Goal: Browse casually

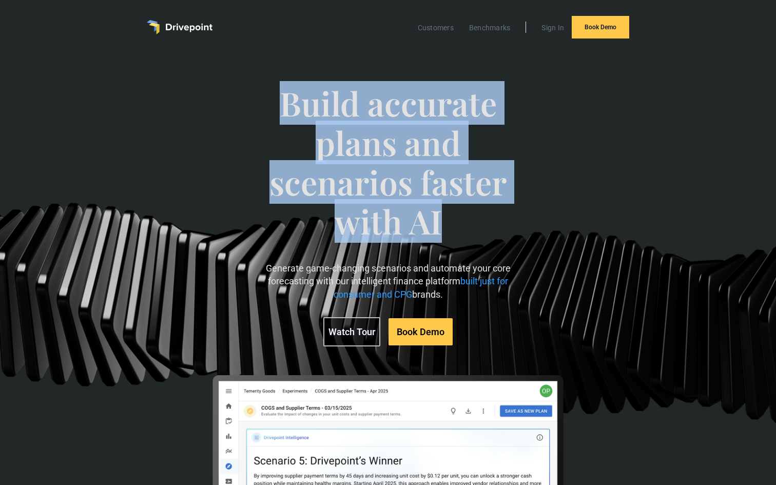
drag, startPoint x: 454, startPoint y: 228, endPoint x: 279, endPoint y: 95, distance: 219.3
click at [279, 95] on span "Build accurate plans and scenarios faster with AI" at bounding box center [388, 173] width 265 height 178
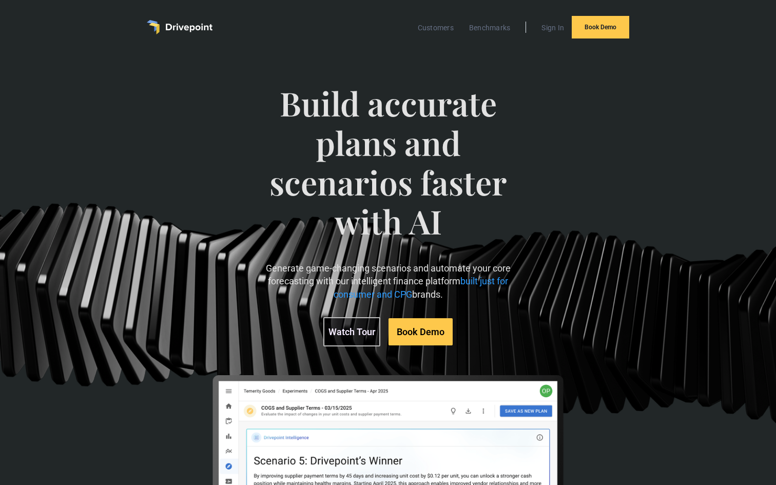
click at [361, 139] on span "Build accurate plans and scenarios faster with AI" at bounding box center [388, 173] width 265 height 178
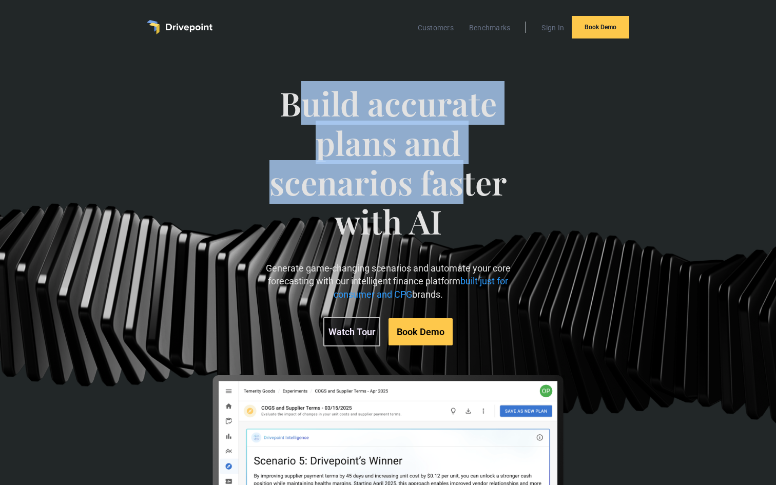
drag, startPoint x: 306, startPoint y: 111, endPoint x: 460, endPoint y: 168, distance: 164.4
click at [461, 168] on span "Build accurate plans and scenarios faster with AI" at bounding box center [388, 173] width 265 height 178
click at [460, 168] on span "Build accurate plans and scenarios faster with AI" at bounding box center [388, 173] width 265 height 178
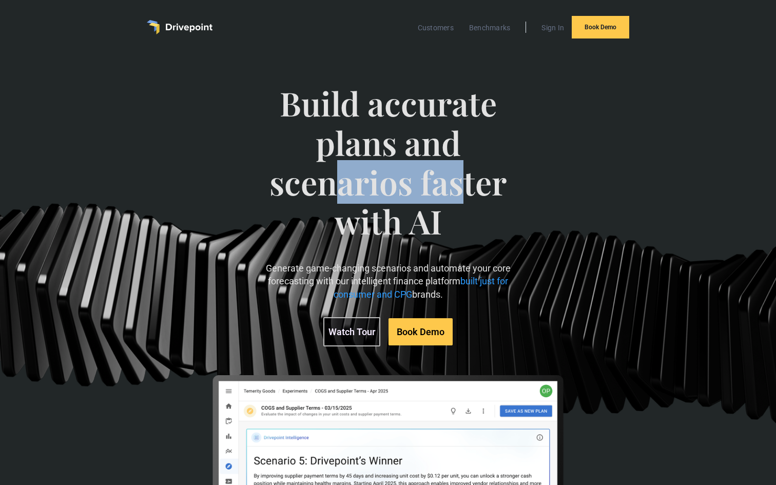
drag, startPoint x: 457, startPoint y: 199, endPoint x: 337, endPoint y: 179, distance: 122.2
click at [337, 179] on span "Build accurate plans and scenarios faster with AI" at bounding box center [388, 173] width 265 height 178
click at [376, 193] on span "Build accurate plans and scenarios faster with AI" at bounding box center [388, 173] width 265 height 178
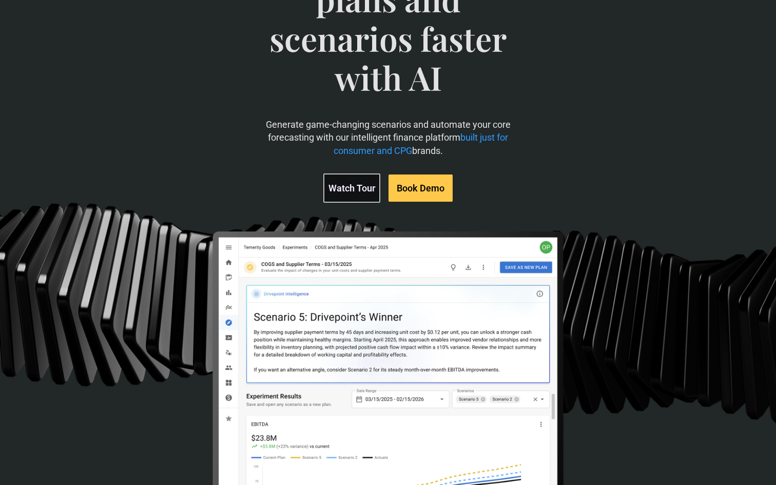
scroll to position [223, 0]
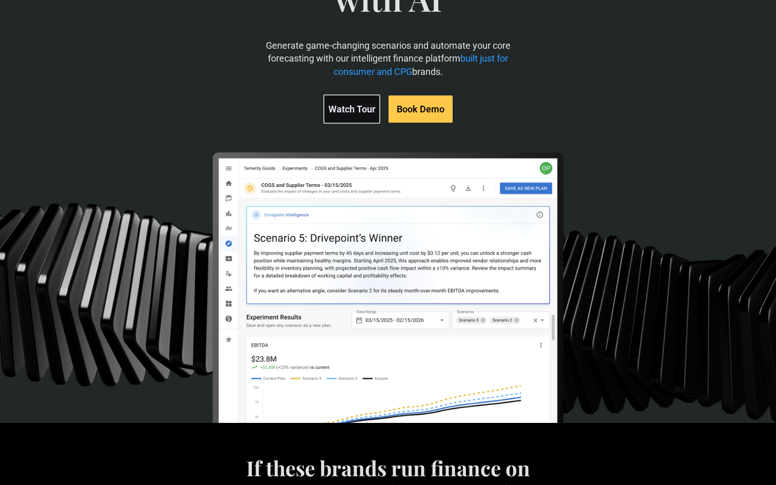
click at [537, 187] on img at bounding box center [387, 328] width 353 height 353
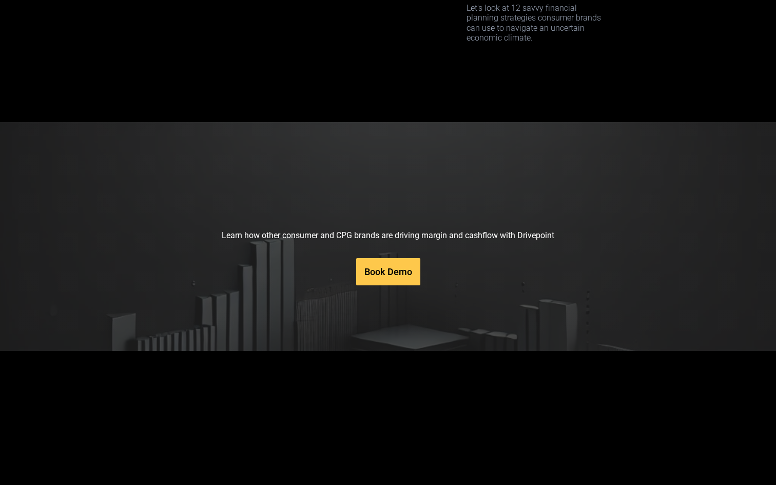
scroll to position [5105, 0]
